Goal: Task Accomplishment & Management: Manage account settings

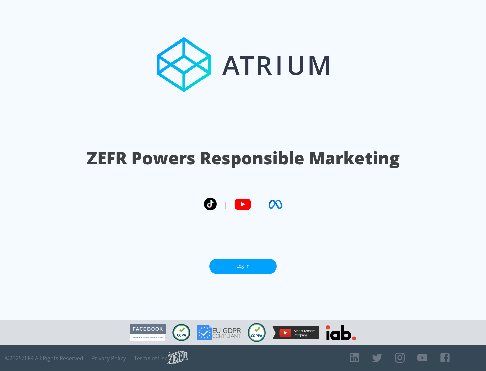
click at [243, 266] on link "Log In" at bounding box center [243, 266] width 68 height 15
